Goal: Task Accomplishment & Management: Manage account settings

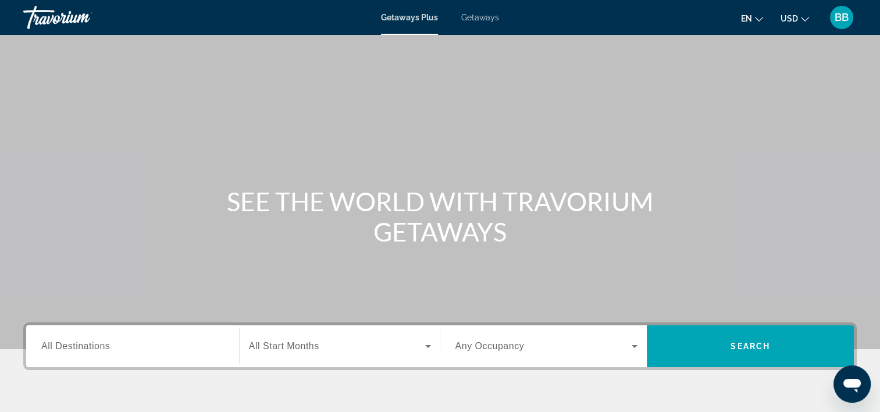
click at [837, 20] on span "BB" at bounding box center [842, 18] width 14 height 12
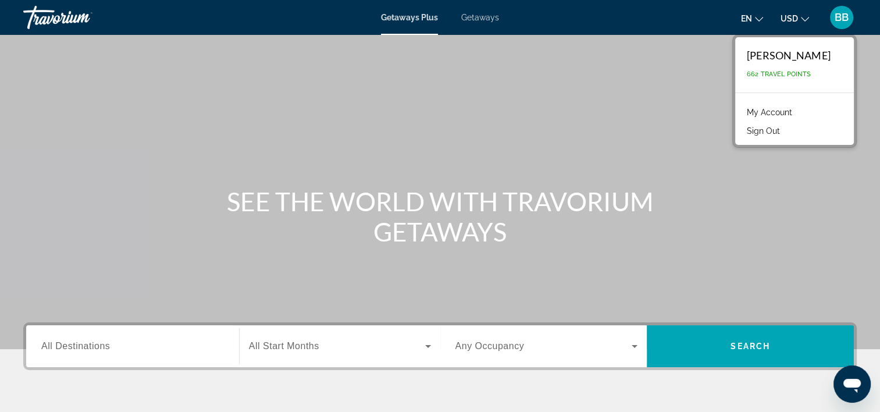
click at [749, 107] on link "My Account" at bounding box center [769, 112] width 57 height 15
